Goal: Task Accomplishment & Management: Use online tool/utility

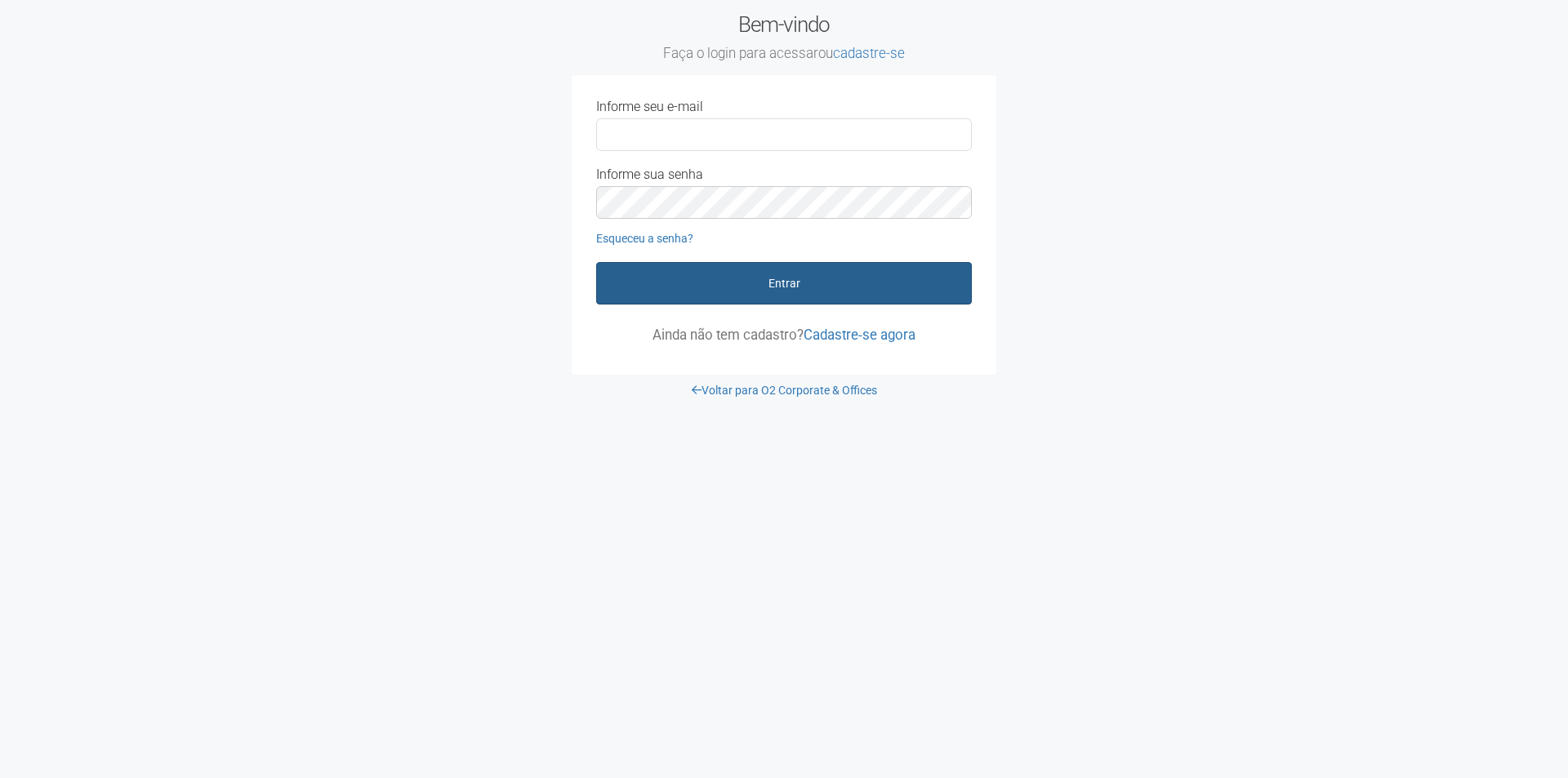
type input "**********"
click at [778, 283] on button "Entrar" at bounding box center [784, 283] width 376 height 42
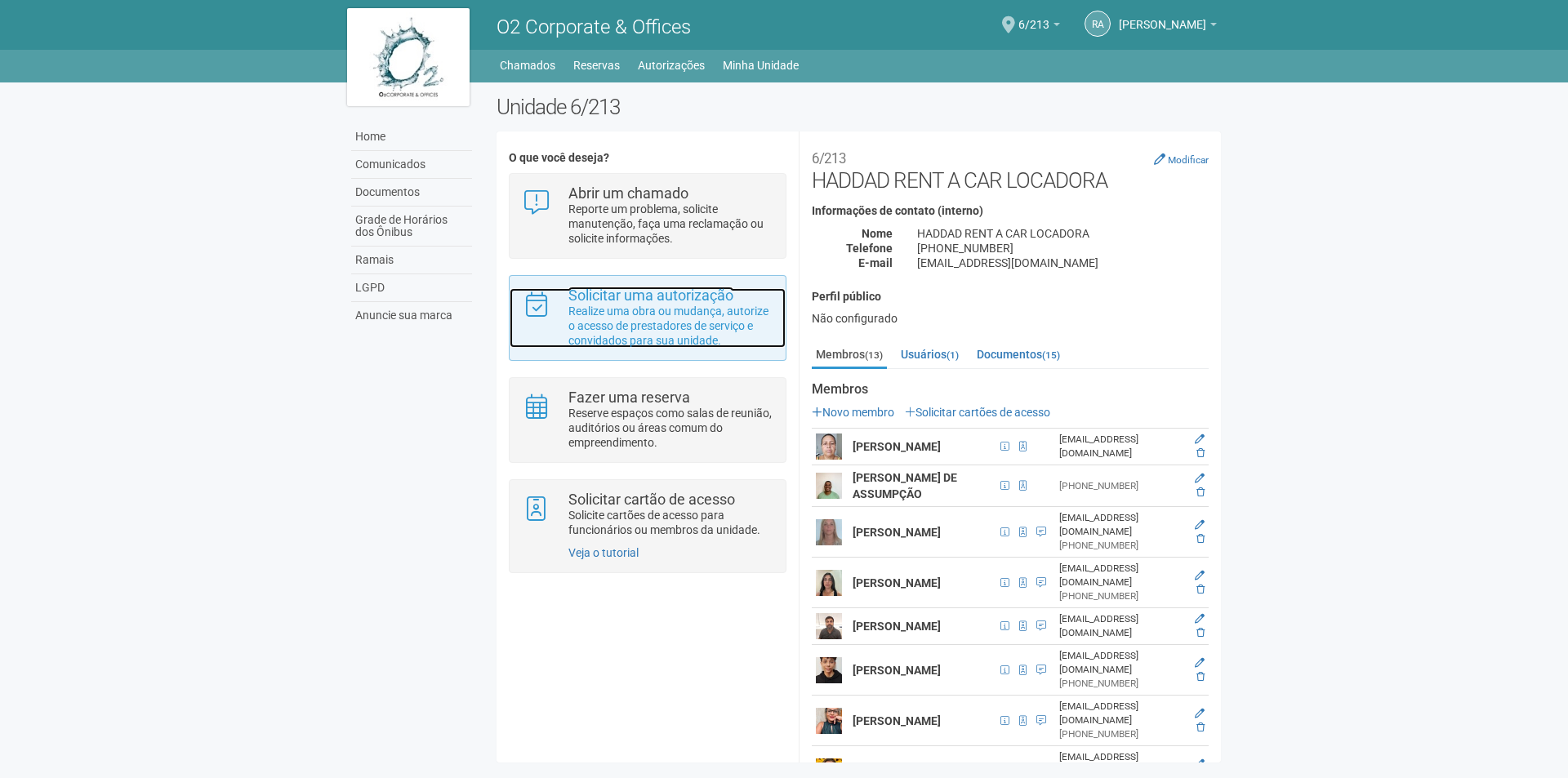
click at [701, 323] on p "Realize uma obra ou mudança, autorize o acesso de prestadores de serviço e conv…" at bounding box center [671, 325] width 205 height 44
